Goal: Information Seeking & Learning: Learn about a topic

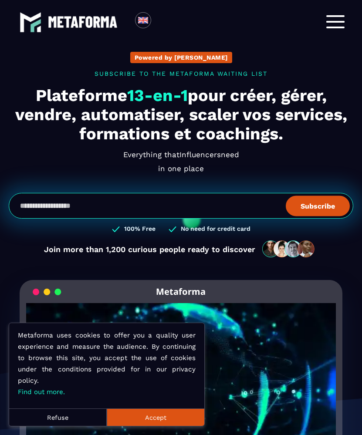
click at [343, 20] on div at bounding box center [335, 21] width 18 height 13
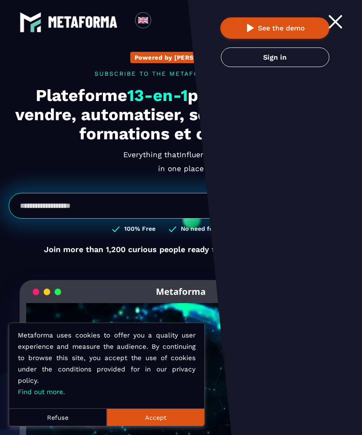
click at [292, 54] on link "Sign in" at bounding box center [275, 57] width 108 height 20
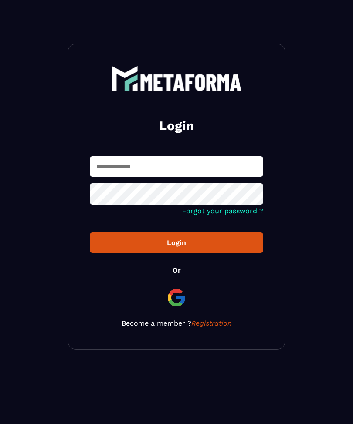
click at [122, 162] on input "text" at bounding box center [176, 166] width 173 height 20
type input "**********"
click at [179, 249] on button "Login" at bounding box center [176, 242] width 173 height 20
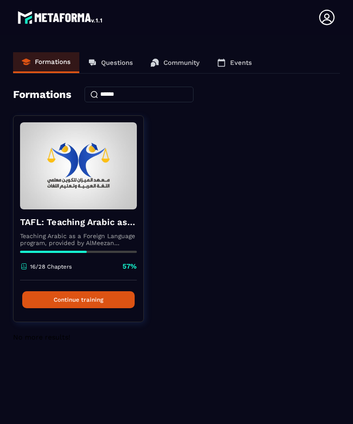
click at [98, 306] on button "Continue training" at bounding box center [78, 299] width 112 height 17
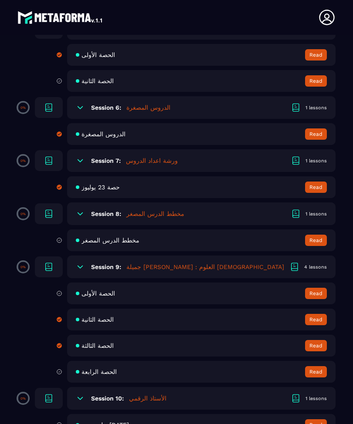
scroll to position [817, 0]
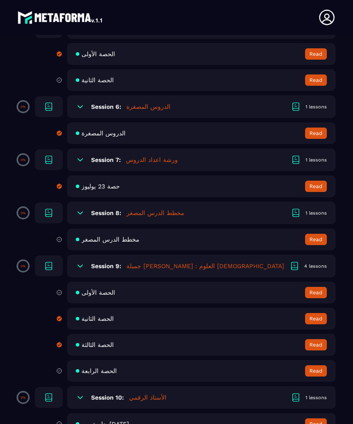
click at [131, 270] on h5 "جميلة الغنوشي : العلوم الإسلامية" at bounding box center [205, 266] width 158 height 9
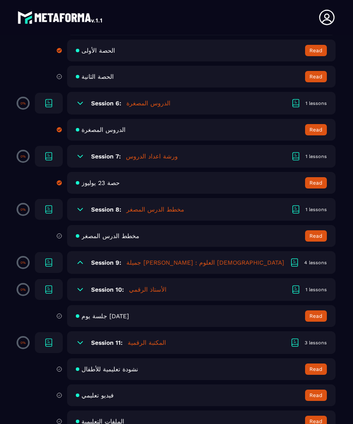
scroll to position [821, 0]
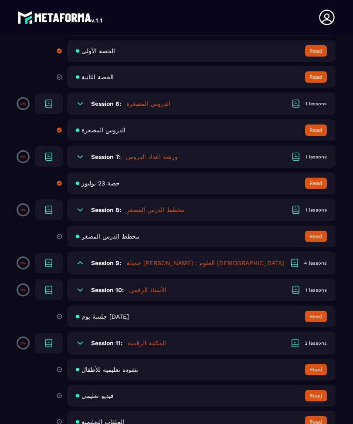
click at [129, 320] on span "جلسة يوم 31/07/2025" at bounding box center [104, 316] width 47 height 7
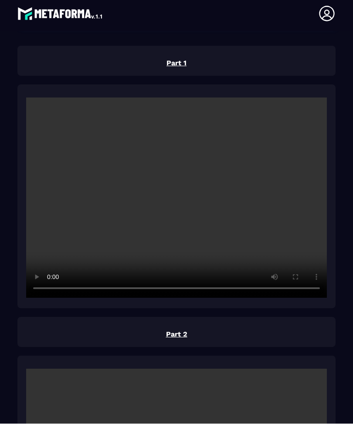
scroll to position [29, 0]
click at [180, 165] on video at bounding box center [176, 198] width 300 height 200
click at [170, 167] on video at bounding box center [176, 198] width 300 height 200
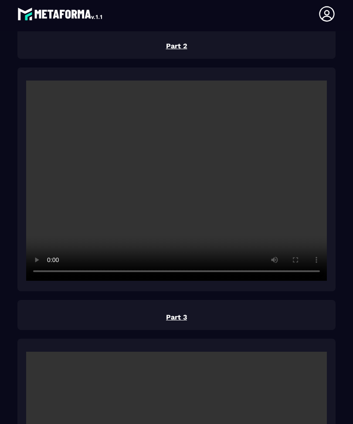
scroll to position [872, 0]
click at [176, 147] on video at bounding box center [176, 181] width 300 height 200
click at [184, 202] on video at bounding box center [176, 181] width 300 height 200
click at [207, 186] on video at bounding box center [176, 181] width 300 height 200
click at [128, 187] on video at bounding box center [176, 181] width 300 height 200
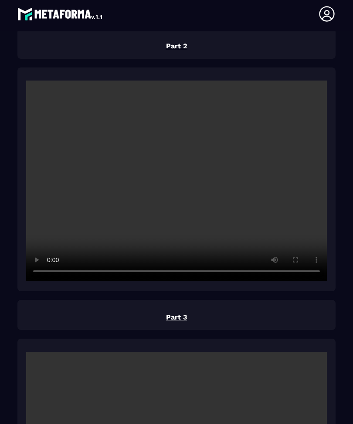
click at [173, 196] on video at bounding box center [176, 181] width 300 height 200
click at [207, 200] on video at bounding box center [176, 181] width 300 height 200
click at [177, 205] on video at bounding box center [176, 181] width 300 height 200
click at [143, 196] on video at bounding box center [176, 181] width 300 height 200
click at [172, 165] on video at bounding box center [176, 181] width 300 height 200
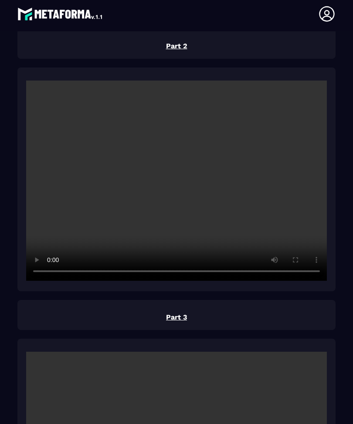
click at [180, 151] on video at bounding box center [176, 181] width 300 height 200
click at [173, 145] on video at bounding box center [176, 181] width 300 height 200
click at [172, 145] on video at bounding box center [176, 181] width 300 height 200
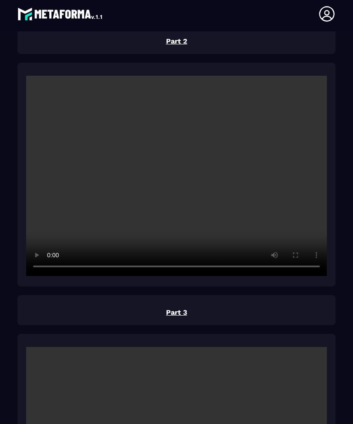
scroll to position [877, 0]
click at [187, 167] on video at bounding box center [176, 176] width 300 height 200
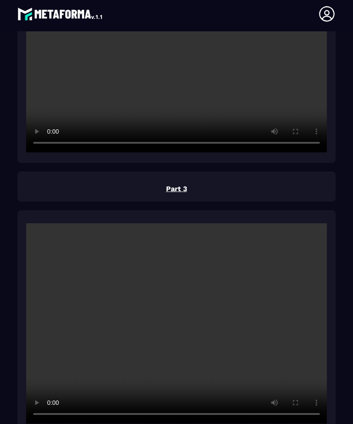
scroll to position [1008, 0]
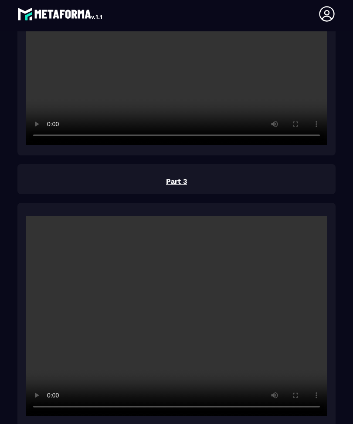
click at [172, 283] on video at bounding box center [176, 316] width 300 height 200
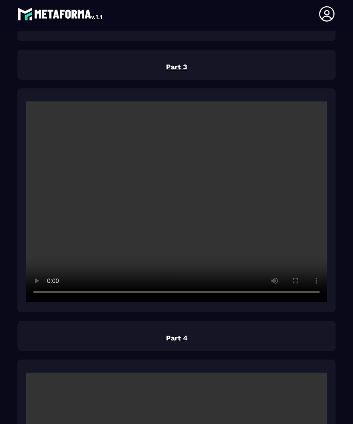
scroll to position [1128, 0]
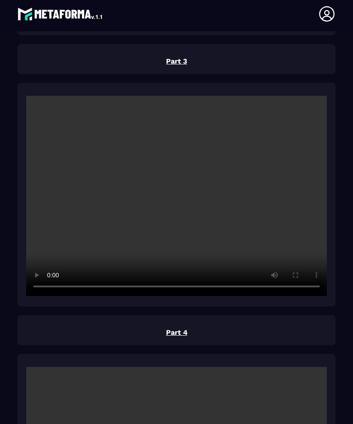
click at [224, 215] on video at bounding box center [176, 196] width 300 height 200
click at [187, 230] on video at bounding box center [176, 196] width 300 height 200
click at [249, 219] on video at bounding box center [176, 196] width 300 height 200
click at [171, 156] on video at bounding box center [176, 196] width 300 height 200
click at [172, 155] on video at bounding box center [176, 196] width 300 height 200
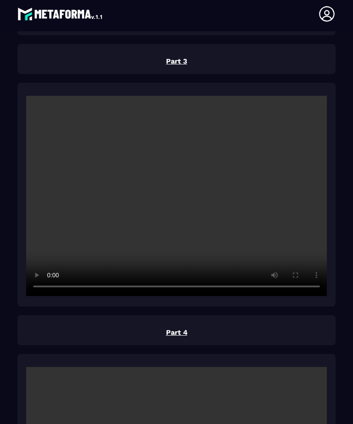
click at [183, 152] on video at bounding box center [176, 196] width 300 height 200
click at [173, 157] on video at bounding box center [176, 196] width 300 height 200
click at [168, 168] on video at bounding box center [176, 196] width 300 height 200
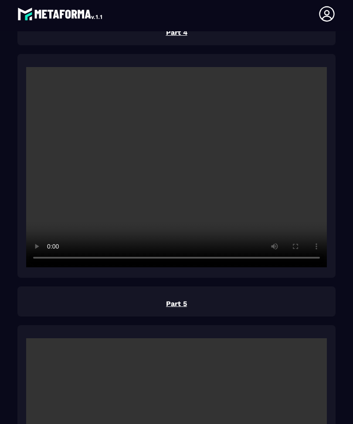
scroll to position [1439, 0]
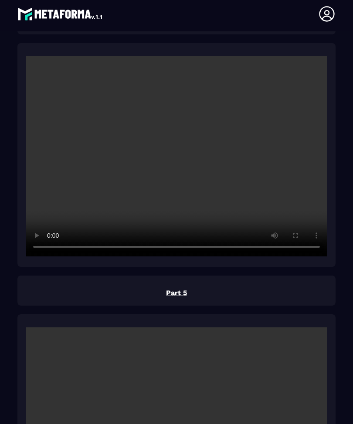
click at [179, 142] on video at bounding box center [176, 156] width 300 height 200
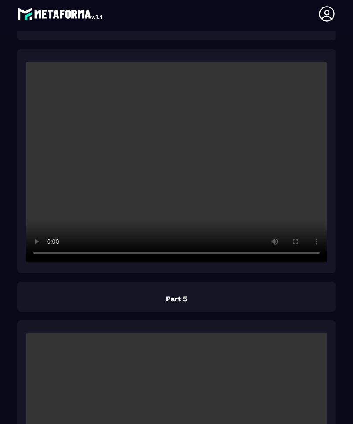
scroll to position [1434, 0]
click at [126, 193] on video at bounding box center [176, 161] width 300 height 200
click at [91, 176] on video at bounding box center [176, 161] width 300 height 200
click at [138, 140] on video at bounding box center [176, 161] width 300 height 200
click at [183, 148] on video at bounding box center [176, 161] width 300 height 200
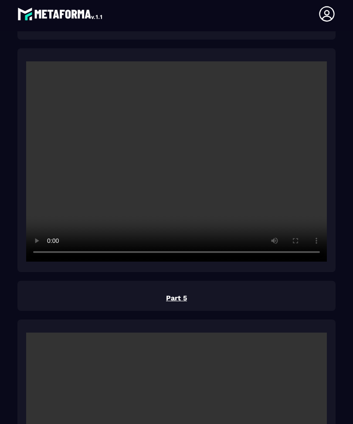
click at [172, 147] on video at bounding box center [176, 161] width 300 height 200
click at [179, 146] on video at bounding box center [176, 161] width 300 height 200
click at [170, 135] on video at bounding box center [176, 161] width 300 height 200
click at [175, 148] on video at bounding box center [176, 161] width 300 height 200
click at [180, 147] on video at bounding box center [176, 161] width 300 height 200
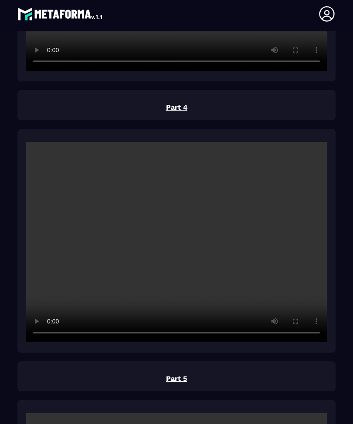
scroll to position [1353, 0]
click at [195, 276] on video at bounding box center [176, 242] width 300 height 200
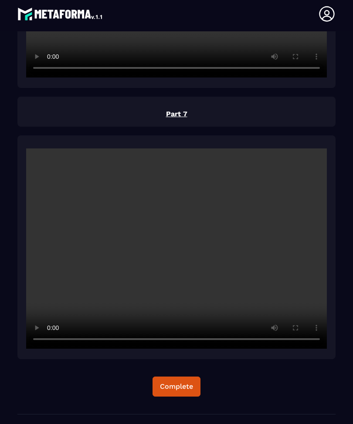
scroll to position [2161, 0]
click at [172, 228] on video at bounding box center [176, 248] width 300 height 200
click at [178, 229] on video at bounding box center [176, 248] width 300 height 200
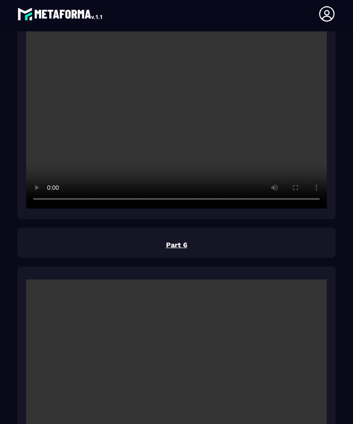
scroll to position [1758, 0]
click at [178, 365] on video at bounding box center [176, 379] width 300 height 200
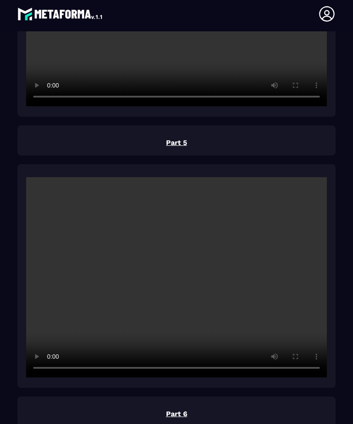
scroll to position [1589, 0]
click at [178, 259] on video at bounding box center [176, 277] width 300 height 200
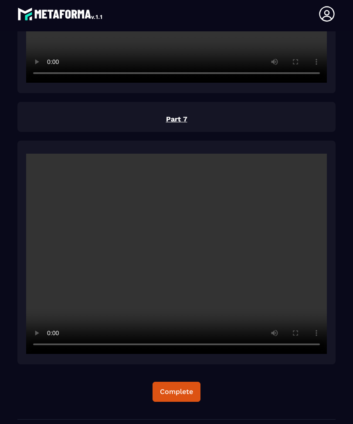
scroll to position [2156, 0]
click at [180, 387] on div "Complete" at bounding box center [176, 391] width 33 height 9
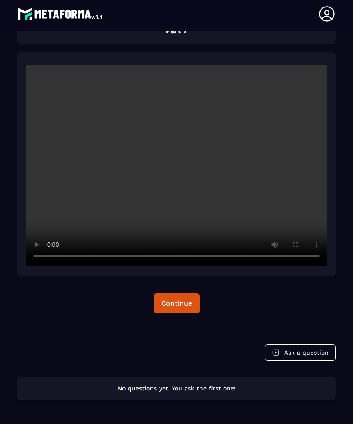
scroll to position [2243, 0]
click at [163, 146] on video at bounding box center [176, 166] width 300 height 200
click at [180, 151] on video at bounding box center [176, 166] width 300 height 200
click at [180, 299] on div "Continue" at bounding box center [176, 303] width 31 height 9
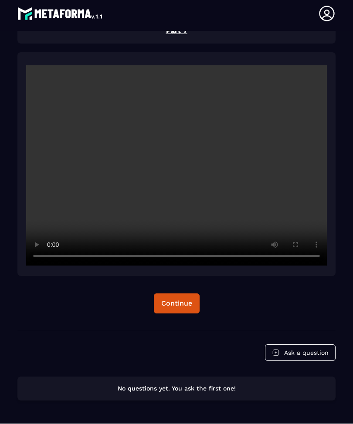
click at [183, 299] on div "Continue" at bounding box center [176, 303] width 31 height 9
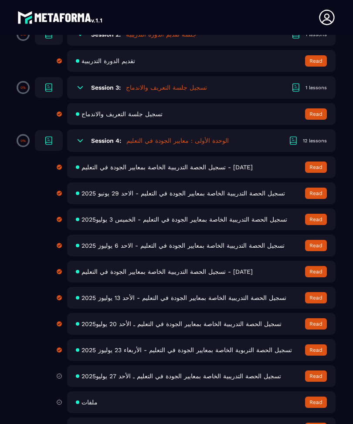
scroll to position [364, 0]
click at [323, 17] on icon at bounding box center [326, 17] width 17 height 17
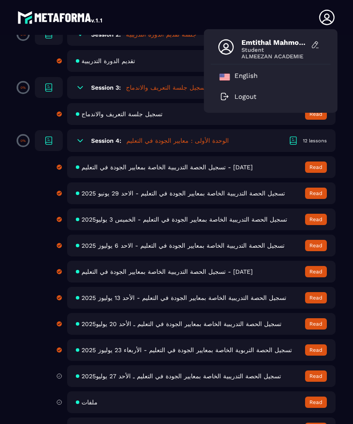
click at [239, 99] on p "Logout" at bounding box center [245, 97] width 22 height 8
